Goal: Task Accomplishment & Management: Use online tool/utility

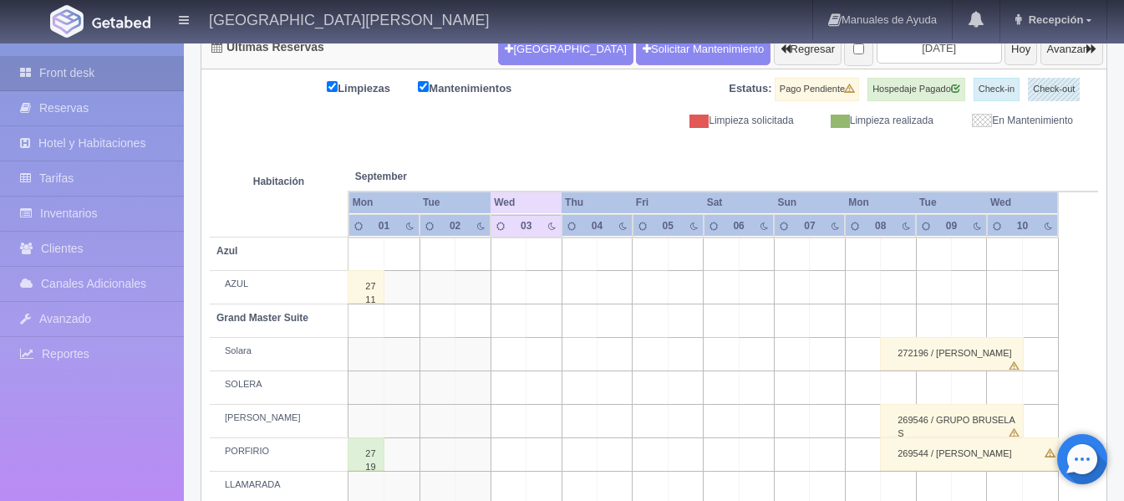
scroll to position [98, 0]
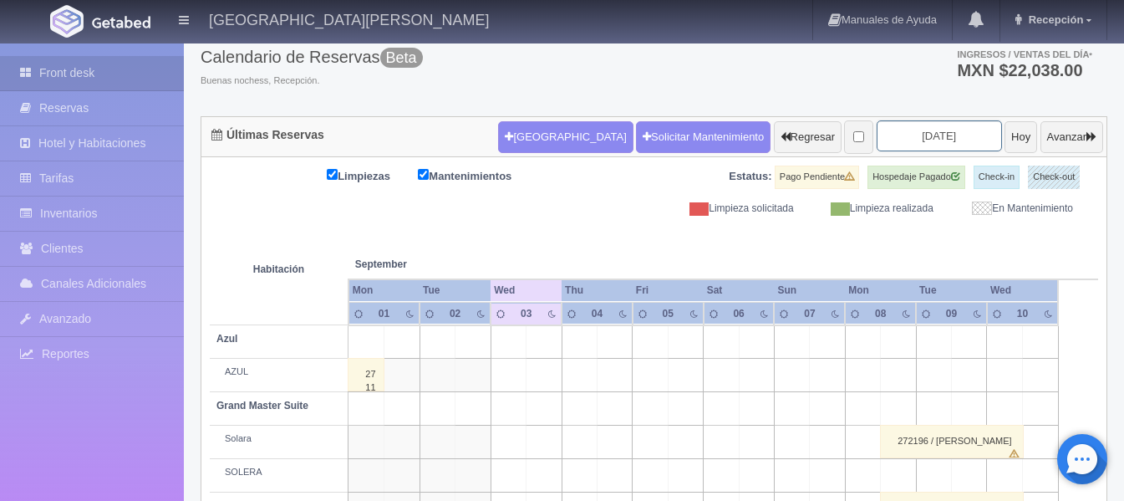
click at [903, 120] on input "2025-09-03" at bounding box center [939, 135] width 125 height 31
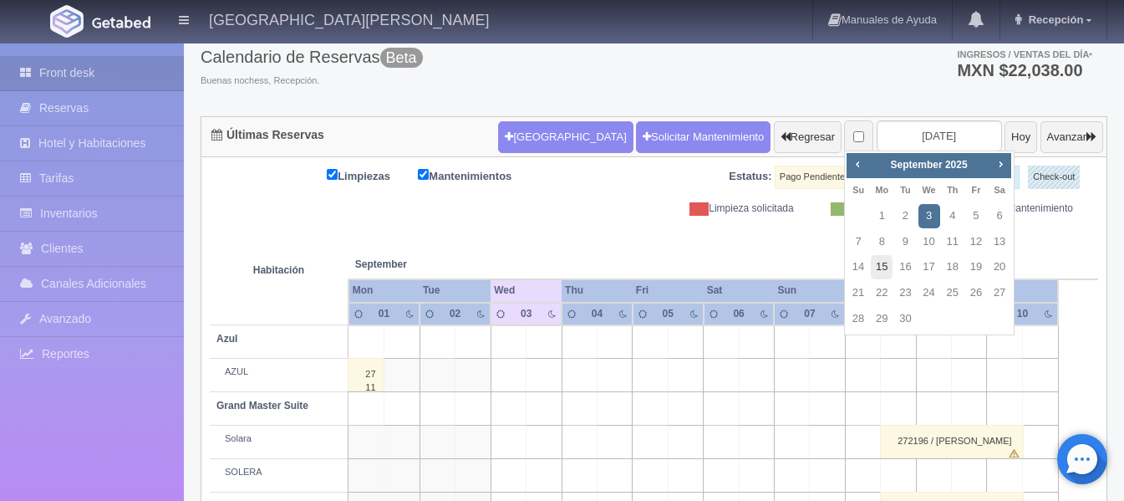
click at [888, 268] on link "15" at bounding box center [882, 267] width 22 height 24
type input "[DATE]"
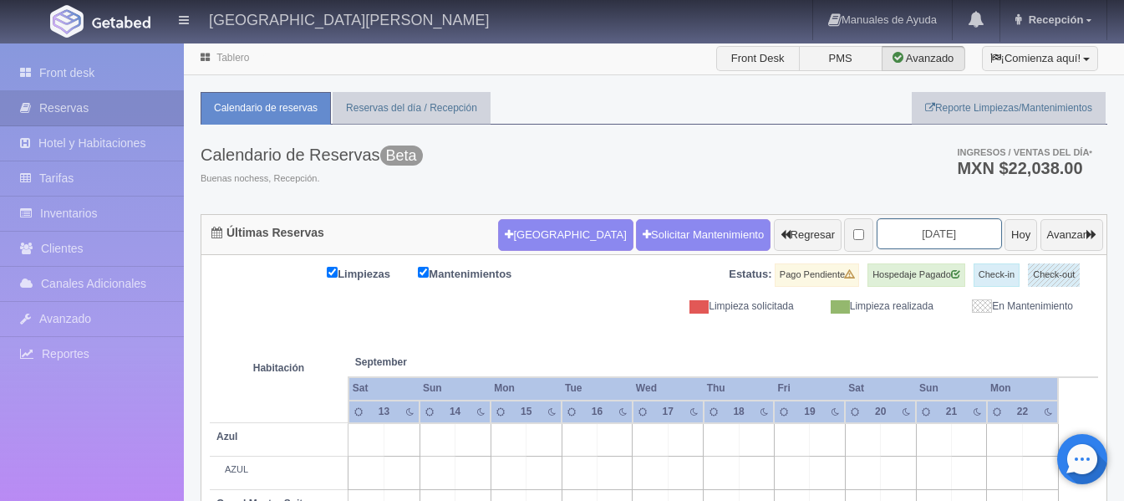
click at [893, 231] on input "[DATE]" at bounding box center [939, 233] width 125 height 31
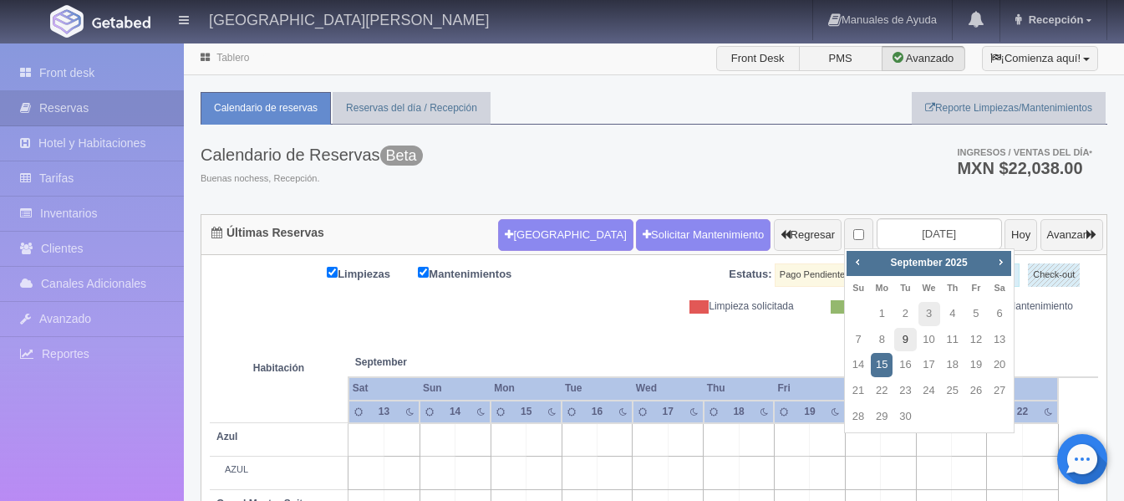
click at [908, 339] on link "9" at bounding box center [905, 340] width 22 height 24
type input "[DATE]"
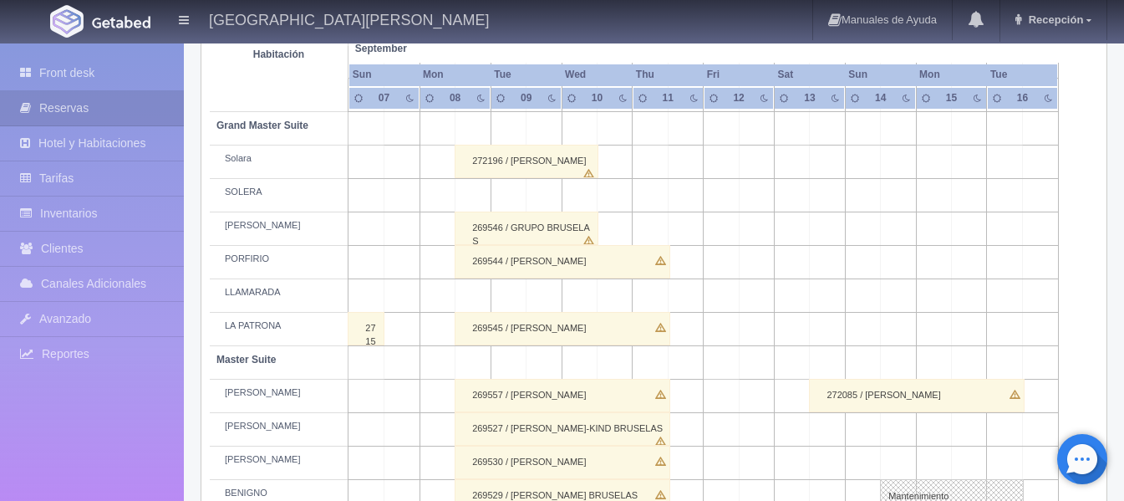
scroll to position [348, 0]
